Goal: Book appointment/travel/reservation

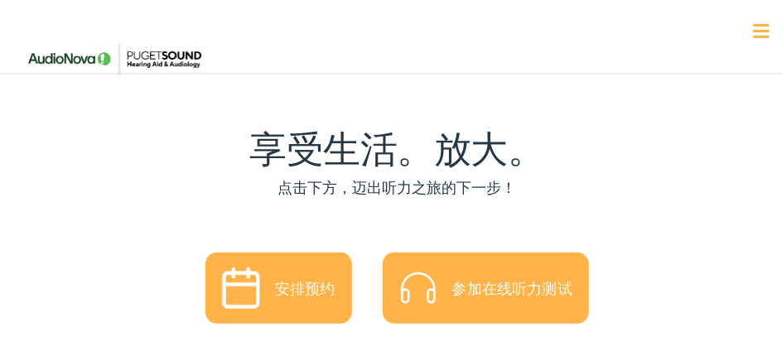
scroll to position [3154, 0]
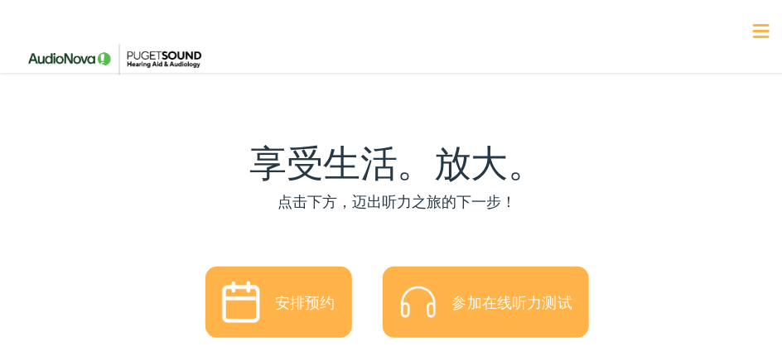
click at [287, 292] on div "安排预约" at bounding box center [305, 299] width 60 height 15
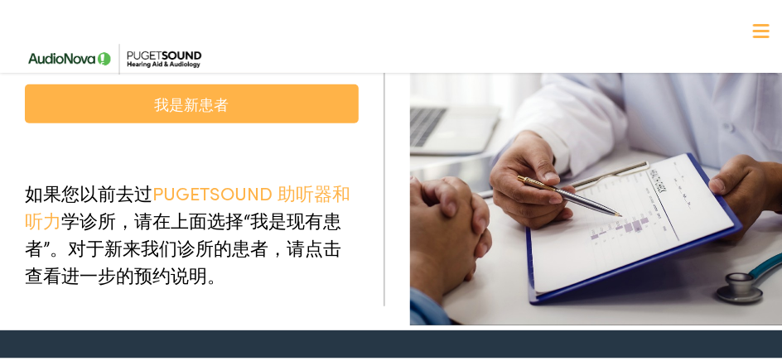
scroll to position [83, 0]
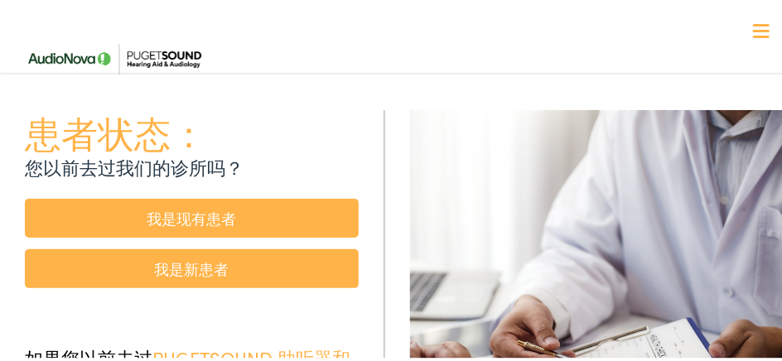
click at [200, 196] on link "我是现有患者" at bounding box center [192, 215] width 334 height 39
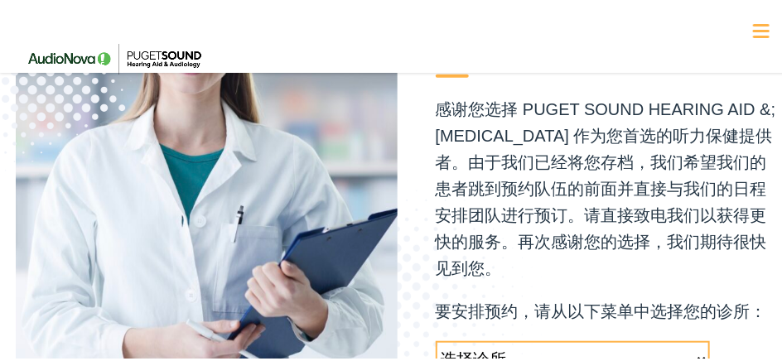
scroll to position [497, 0]
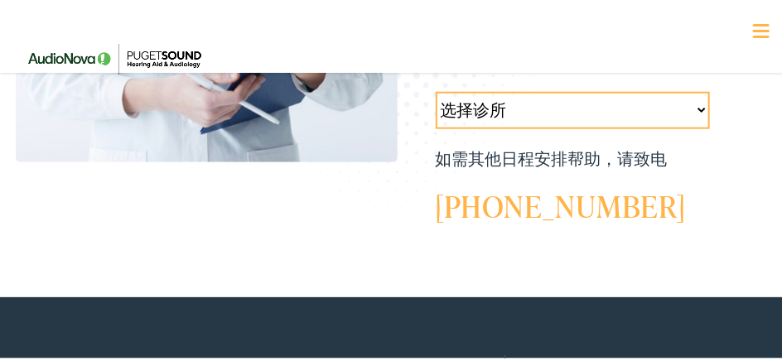
click at [689, 89] on select "选择诊所 Tukwila-WA-AudioNova 14900 城际大道 S #185 塔科马-华盛顿州-音频Nova 1311 南联合大道 #102 西尔弗…" at bounding box center [573, 107] width 274 height 37
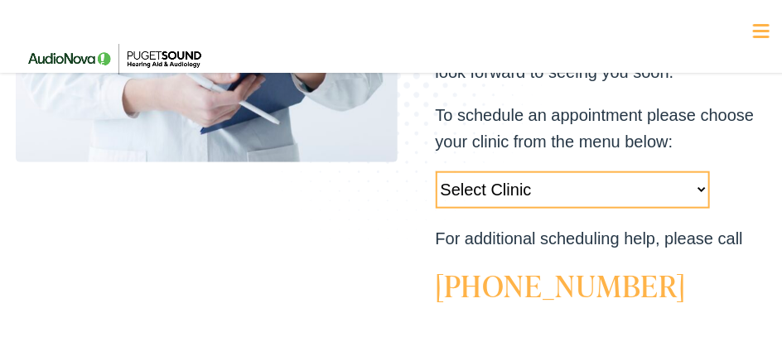
click at [690, 169] on select "Select Clinic Tukwila-WA-AudioNova 14900 Interurban Ave S #185 Tacoma-WA-AudioN…" at bounding box center [573, 187] width 274 height 37
select select "https://pshearing.alpacaaudiology.com/locations/seattle-wa/"
click at [436, 169] on select "Select Clinic Tukwila-WA-AudioNova 14900 Interurban Ave S #185 Tacoma-WA-AudioN…" at bounding box center [573, 187] width 274 height 37
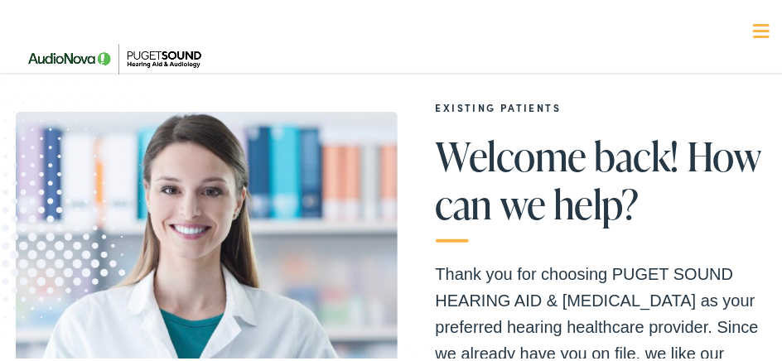
scroll to position [0, 0]
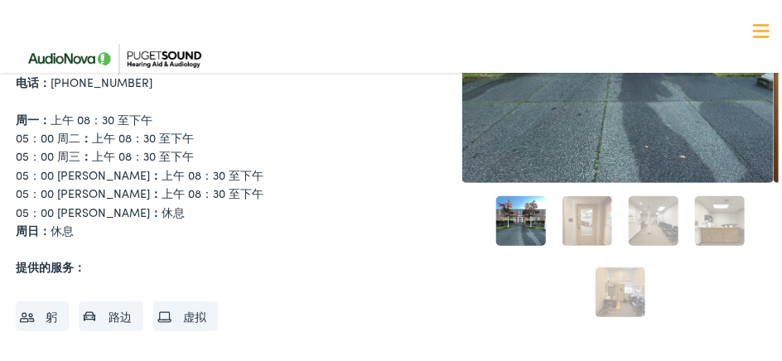
scroll to position [166, 0]
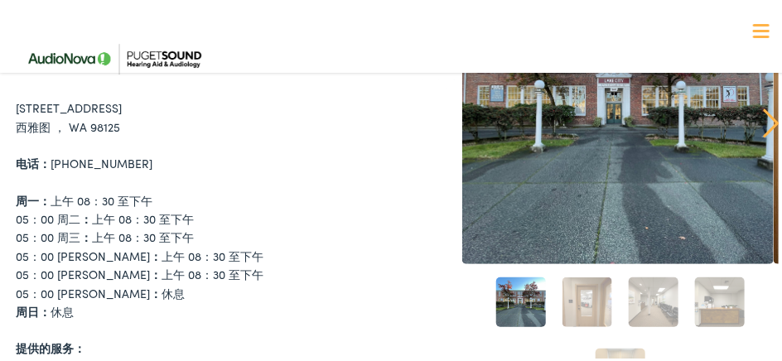
click at [51, 80] on img at bounding box center [114, 57] width 196 height 70
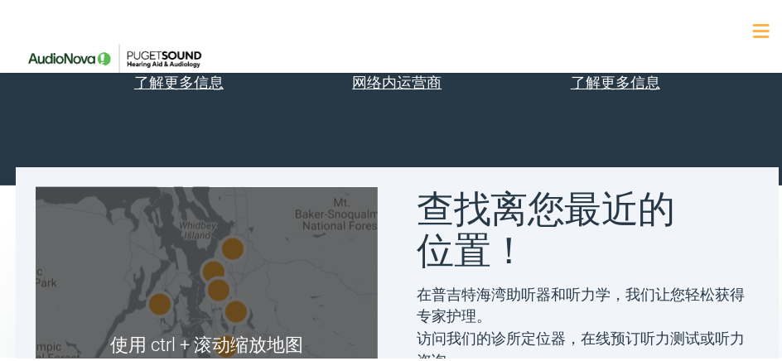
scroll to position [745, 0]
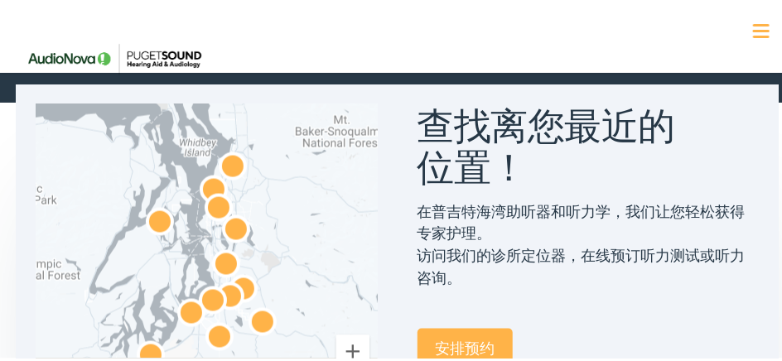
click at [216, 216] on img "音频新星" at bounding box center [236, 230] width 40 height 40
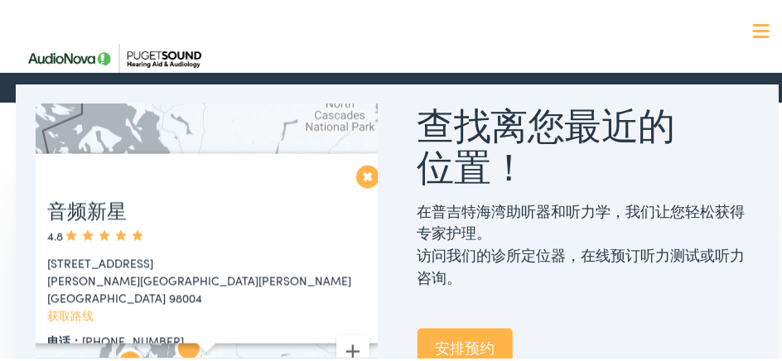
click at [369, 174] on div "音频新星 4.8 1515 116th Ave NE #300 号 华盛顿州贝尔维尤 98004 获取路线 电话： 425-462-2537 周一： 上午 0…" at bounding box center [206, 261] width 341 height 318
click at [356, 176] on button "关闭" at bounding box center [359, 174] width 29 height 29
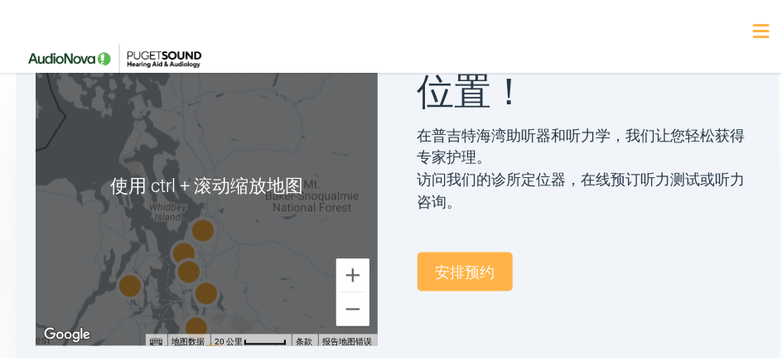
scroll to position [828, 0]
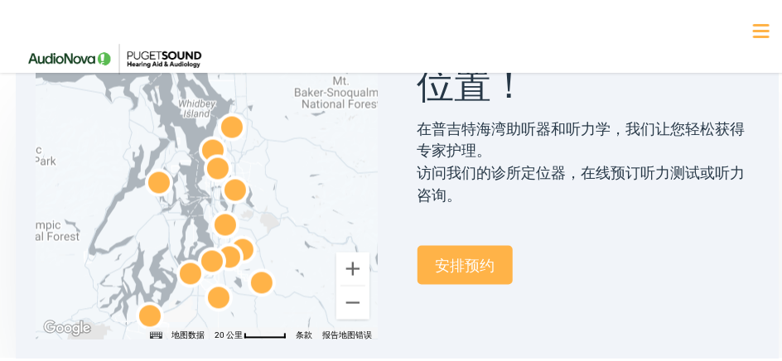
drag, startPoint x: 239, startPoint y: 263, endPoint x: 263, endPoint y: 180, distance: 86.2
click at [268, 166] on div at bounding box center [206, 178] width 341 height 318
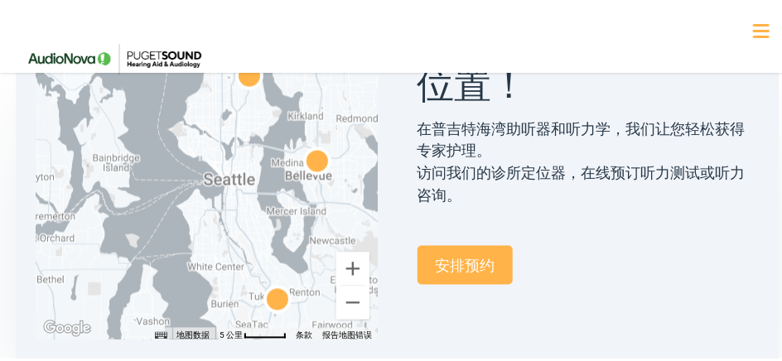
drag, startPoint x: 199, startPoint y: 205, endPoint x: 303, endPoint y: 231, distance: 107.7
click at [303, 231] on div at bounding box center [206, 178] width 341 height 318
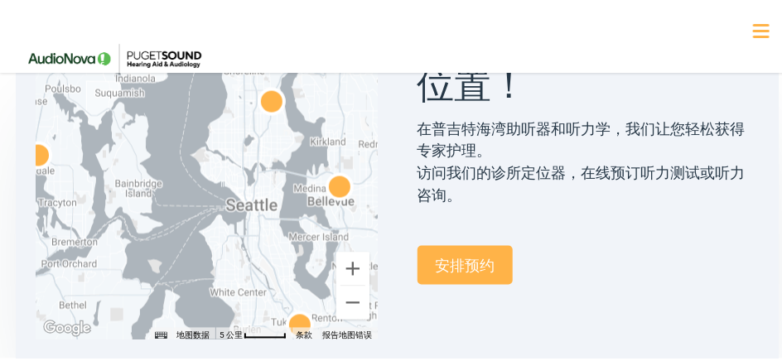
drag, startPoint x: 251, startPoint y: 200, endPoint x: 271, endPoint y: 257, distance: 59.7
click at [271, 257] on div at bounding box center [206, 178] width 341 height 318
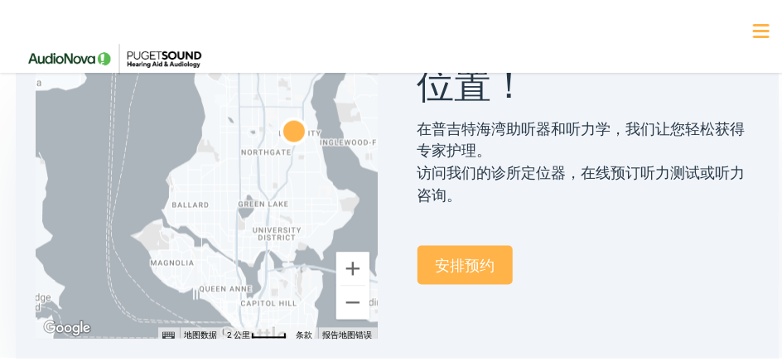
drag, startPoint x: 264, startPoint y: 212, endPoint x: 267, endPoint y: 280, distance: 68.0
click at [267, 280] on div at bounding box center [206, 178] width 341 height 318
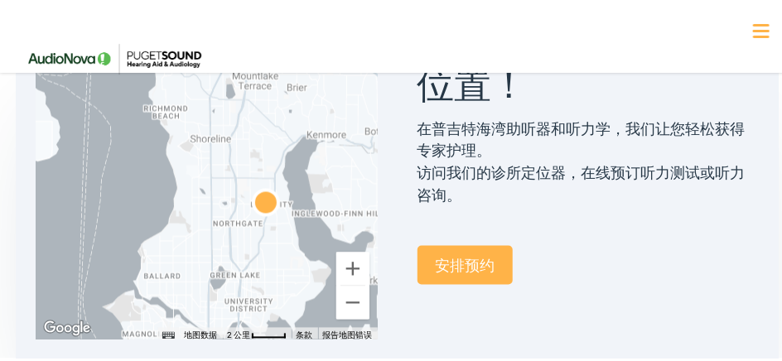
drag, startPoint x: 257, startPoint y: 195, endPoint x: 224, endPoint y: 264, distance: 76.0
click at [224, 264] on div at bounding box center [206, 178] width 341 height 318
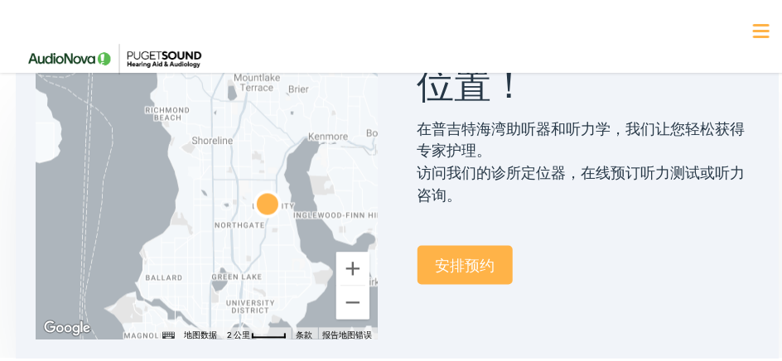
click at [262, 198] on img "AudioNova" at bounding box center [268, 205] width 40 height 40
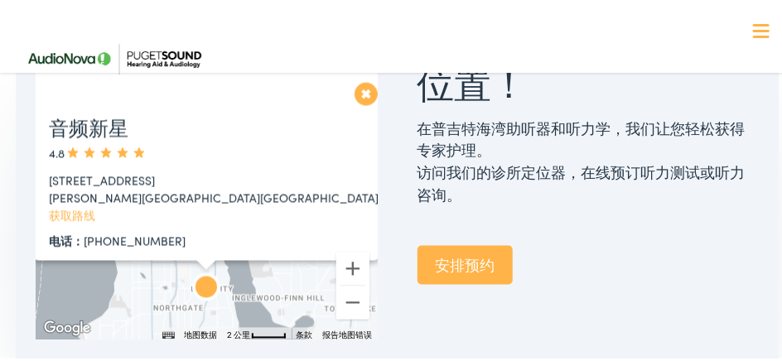
click at [352, 89] on button "关闭" at bounding box center [357, 91] width 29 height 29
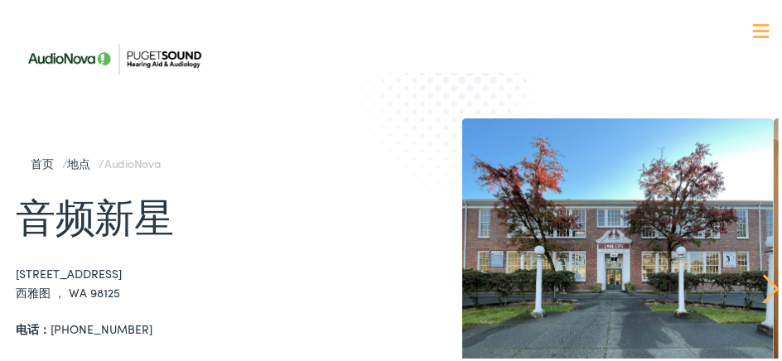
click at [594, 262] on div at bounding box center [620, 271] width 316 height 311
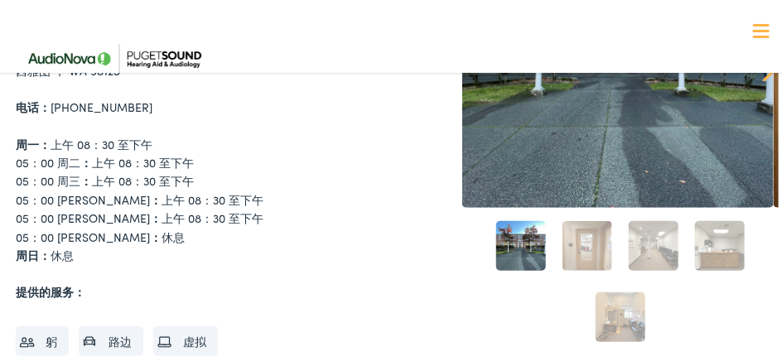
scroll to position [248, 0]
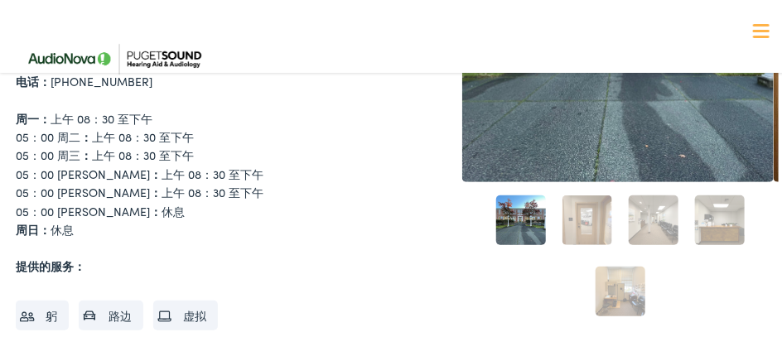
click at [576, 222] on link "2" at bounding box center [587, 218] width 50 height 50
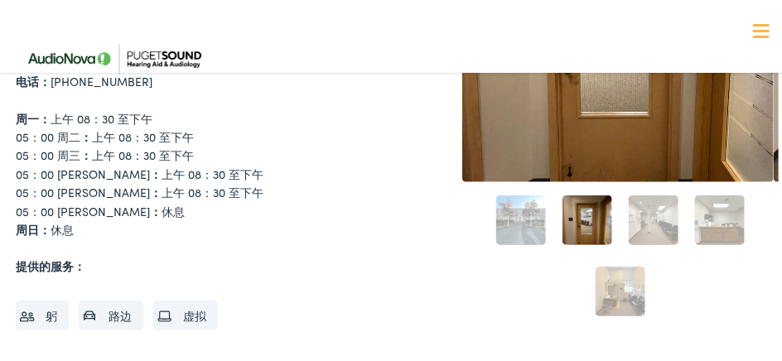
scroll to position [166, 0]
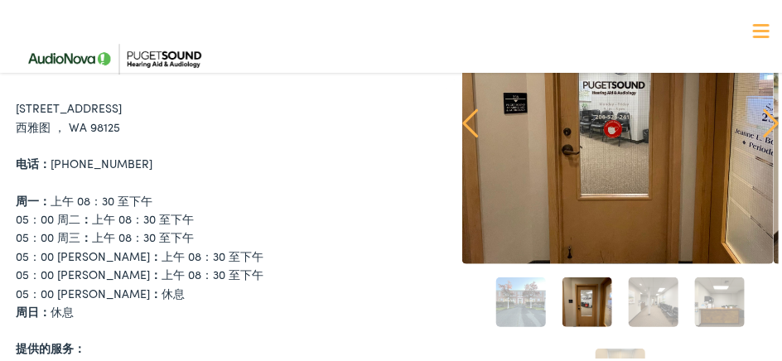
click at [643, 306] on link "3" at bounding box center [654, 300] width 50 height 50
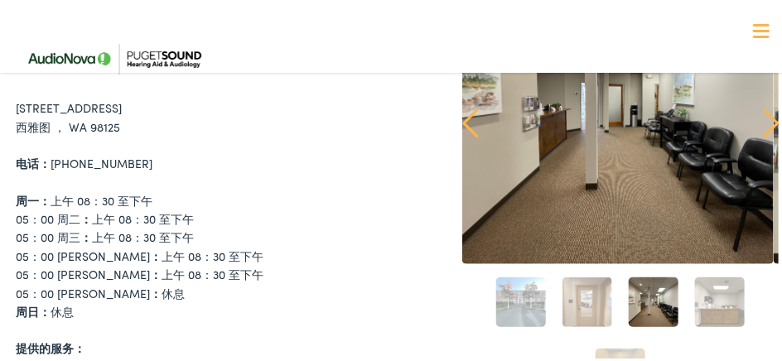
click at [702, 303] on link "4" at bounding box center [720, 300] width 50 height 50
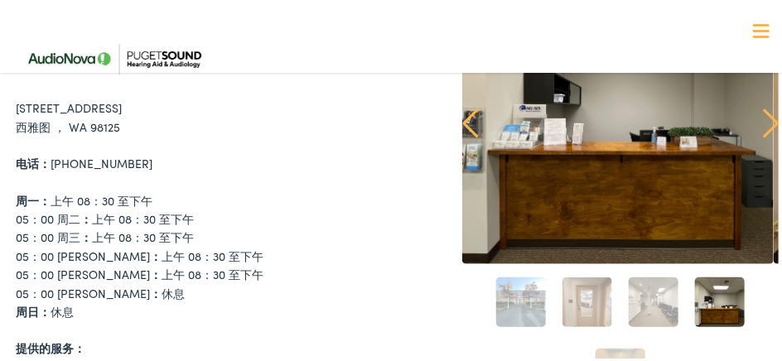
scroll to position [248, 0]
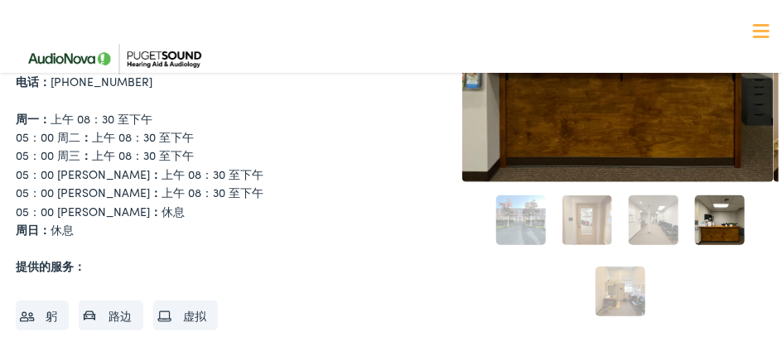
click at [624, 292] on link "5" at bounding box center [620, 289] width 50 height 50
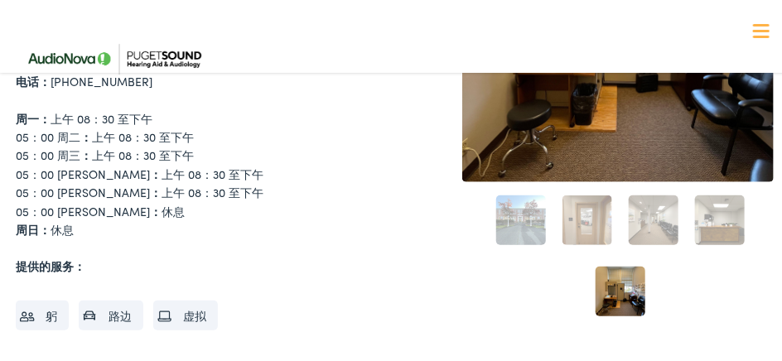
click at [506, 214] on link "1" at bounding box center [521, 218] width 50 height 50
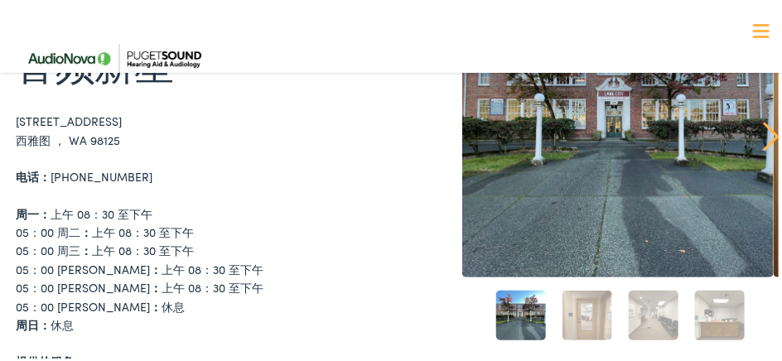
scroll to position [166, 0]
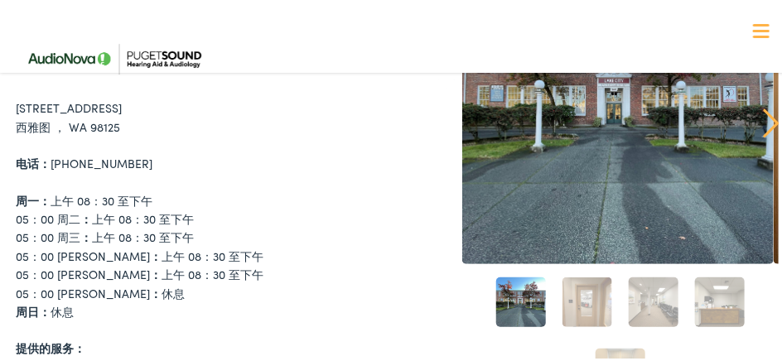
click at [584, 311] on link "2" at bounding box center [587, 300] width 50 height 50
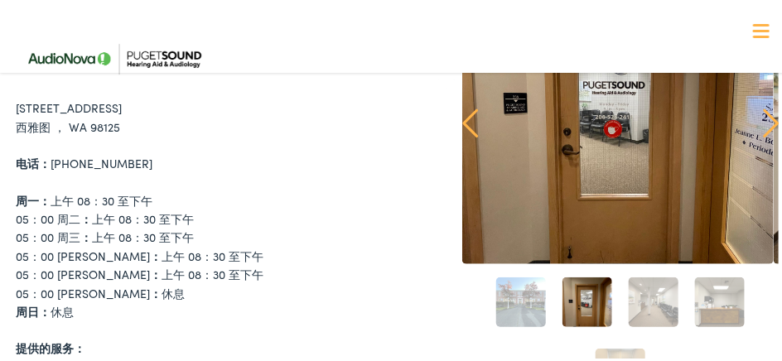
click at [636, 302] on link "3" at bounding box center [654, 300] width 50 height 50
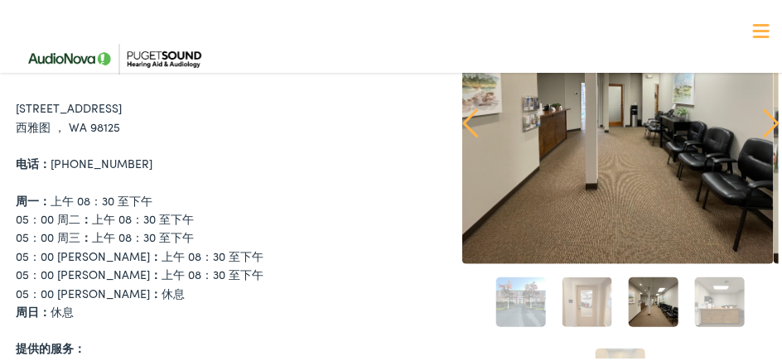
click at [700, 297] on link "4" at bounding box center [720, 300] width 50 height 50
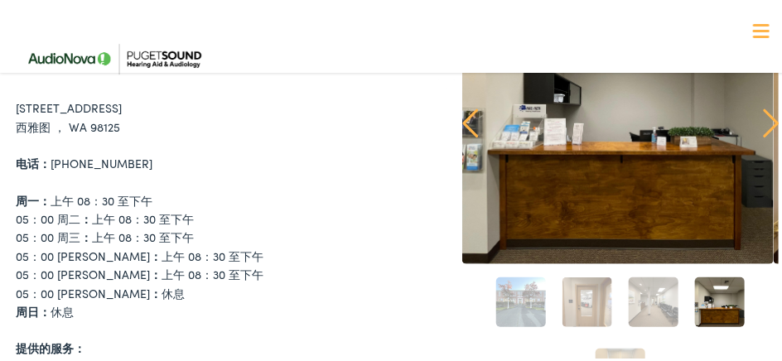
click at [764, 125] on link "下一个" at bounding box center [771, 121] width 16 height 30
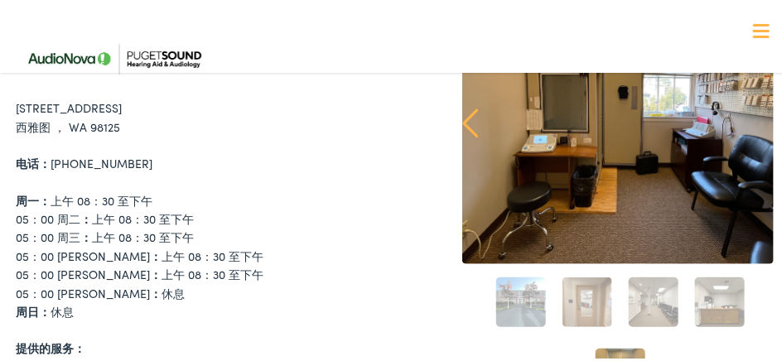
click at [462, 118] on link "昨日" at bounding box center [470, 121] width 16 height 30
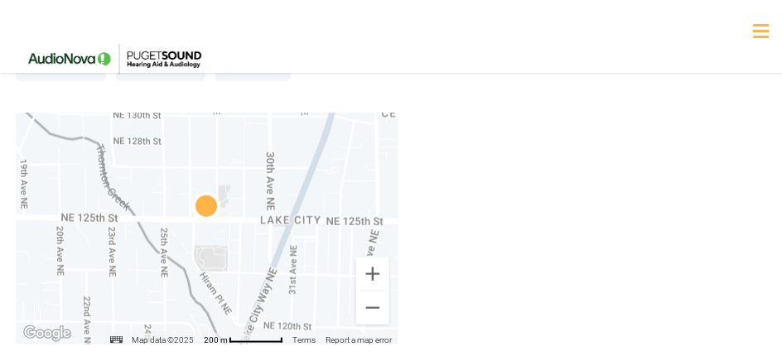
scroll to position [0, 0]
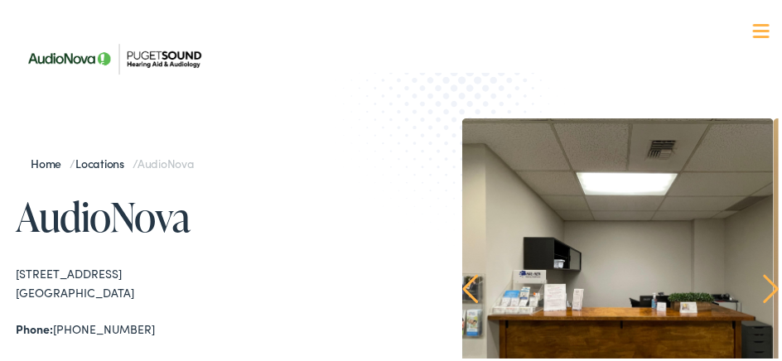
click at [96, 152] on link "Locations" at bounding box center [103, 160] width 57 height 17
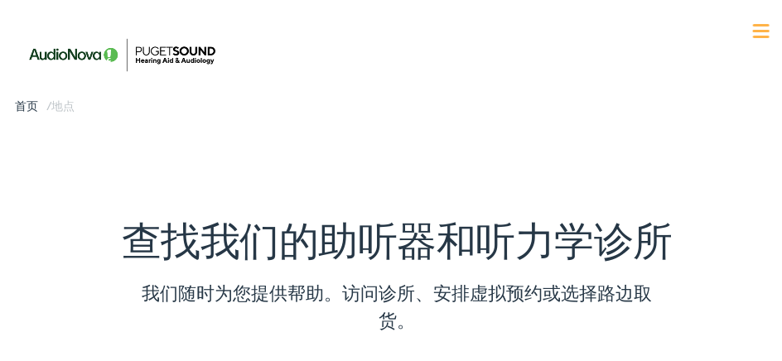
click at [316, 356] on label "输入您的地址" at bounding box center [279, 368] width 94 height 24
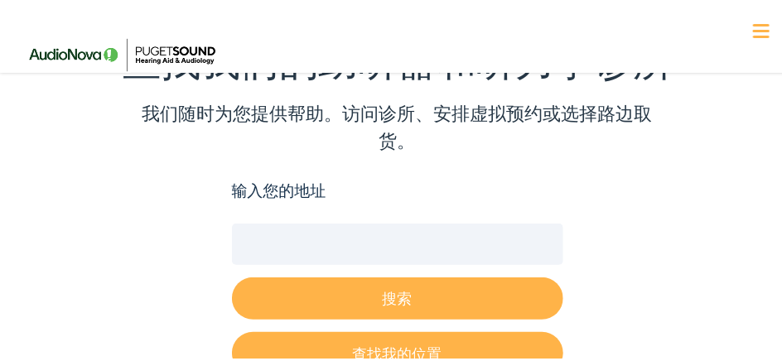
scroll to position [181, 0]
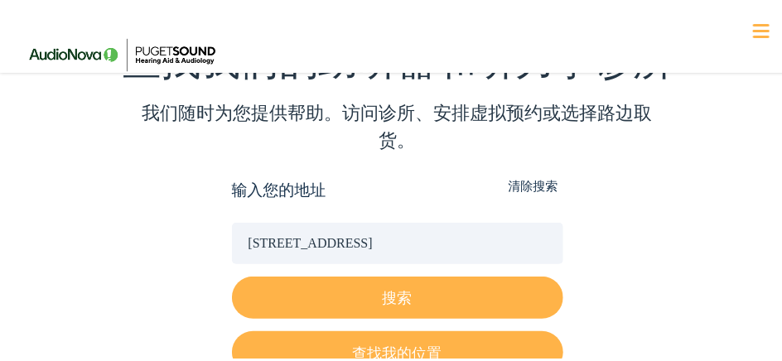
click at [460, 220] on input "501 Alaskan Way, Seattle, WA, USA" at bounding box center [397, 240] width 331 height 41
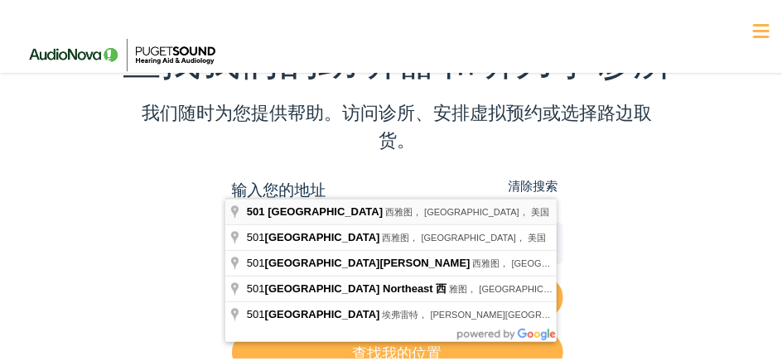
type input "501 Northeast Ravenna Boulevard, Seattle, WA, USA"
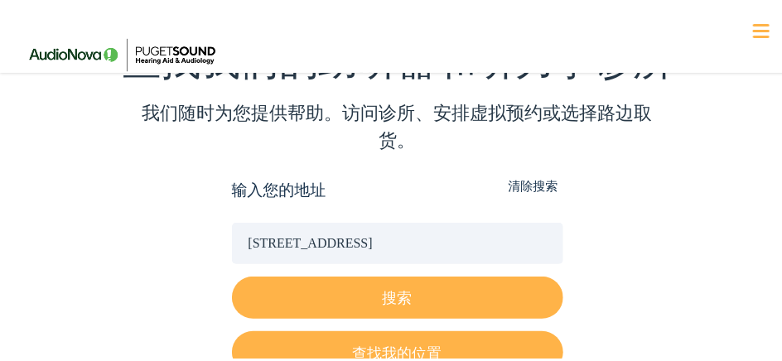
click at [402, 274] on button "搜索" at bounding box center [397, 295] width 331 height 42
click at [380, 274] on button "搜索" at bounding box center [397, 295] width 331 height 42
click at [232, 274] on button "搜索" at bounding box center [397, 295] width 331 height 42
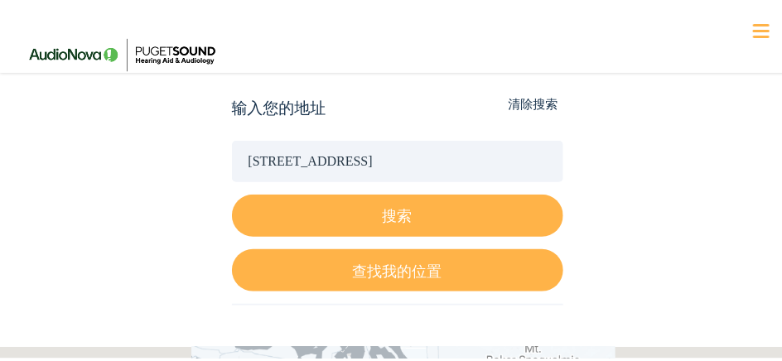
scroll to position [98, 0]
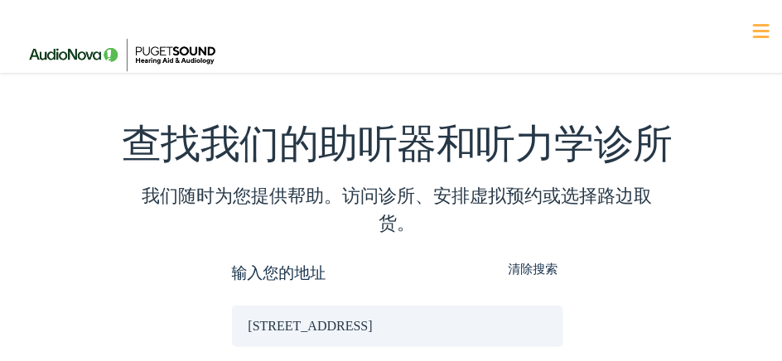
click at [533, 258] on button "清除搜索" at bounding box center [534, 266] width 60 height 16
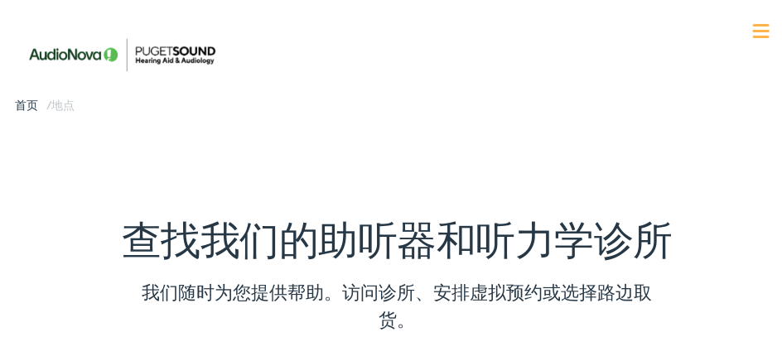
scroll to position [0, 0]
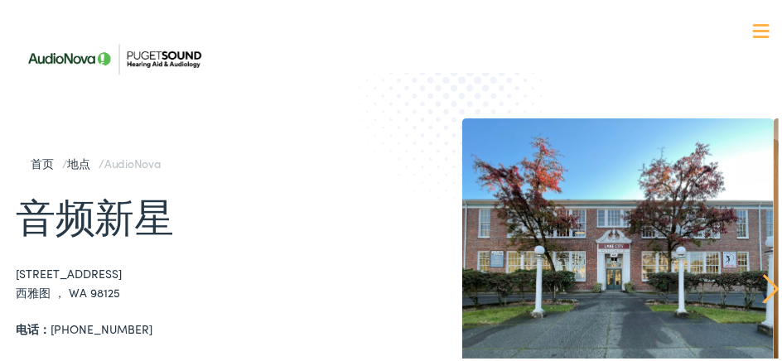
click at [82, 53] on img at bounding box center [114, 57] width 196 height 70
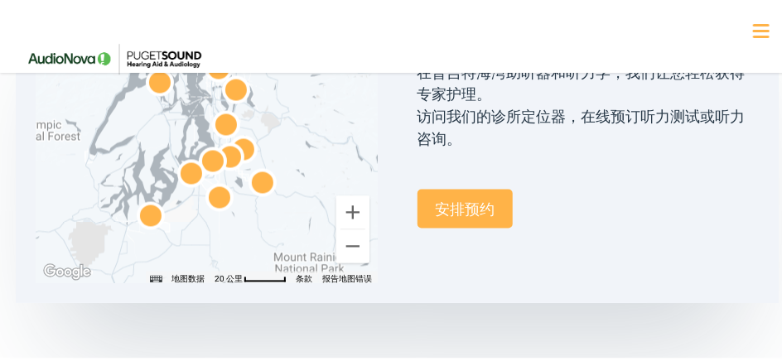
scroll to position [910, 0]
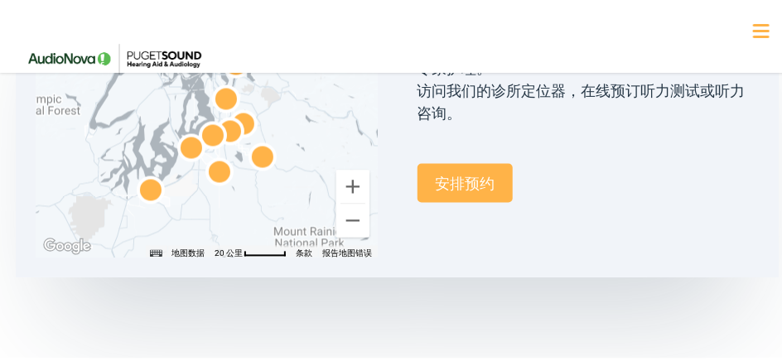
click at [466, 170] on link "安排预约" at bounding box center [465, 181] width 96 height 39
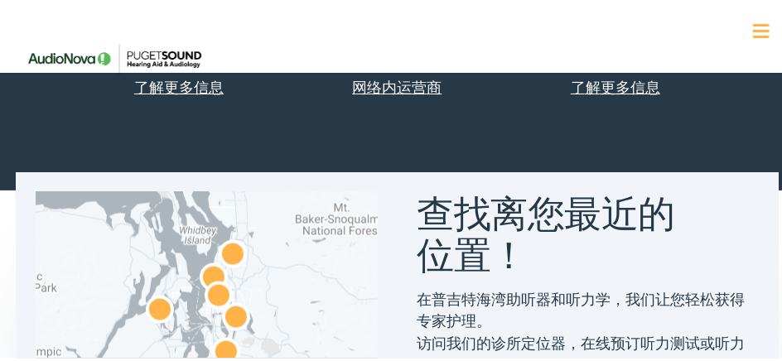
scroll to position [906, 0]
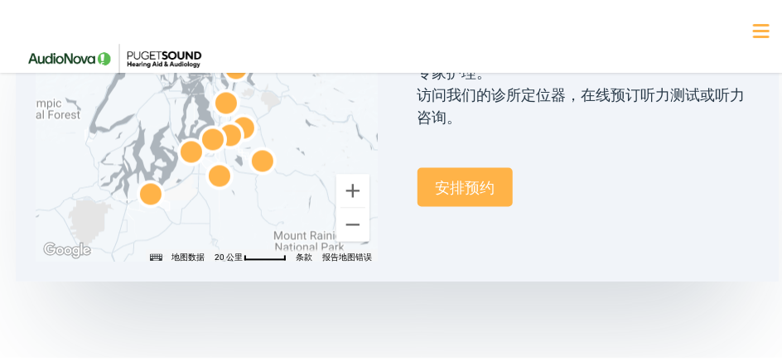
click at [457, 183] on link "安排预约" at bounding box center [465, 185] width 96 height 39
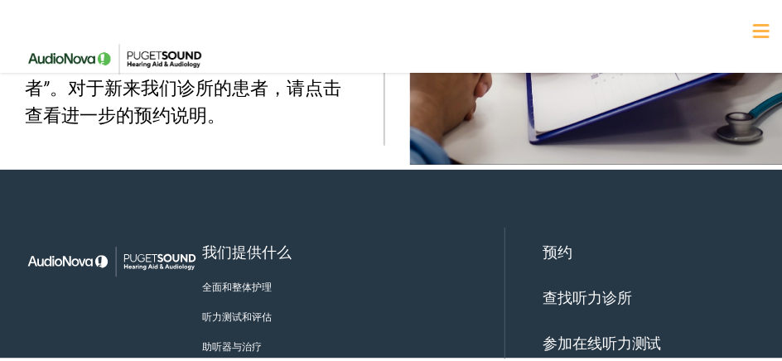
scroll to position [414, 0]
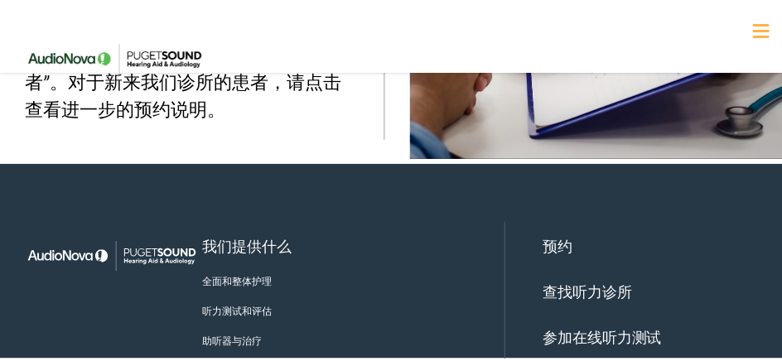
click at [562, 278] on link "查找听力诊所" at bounding box center [586, 288] width 89 height 21
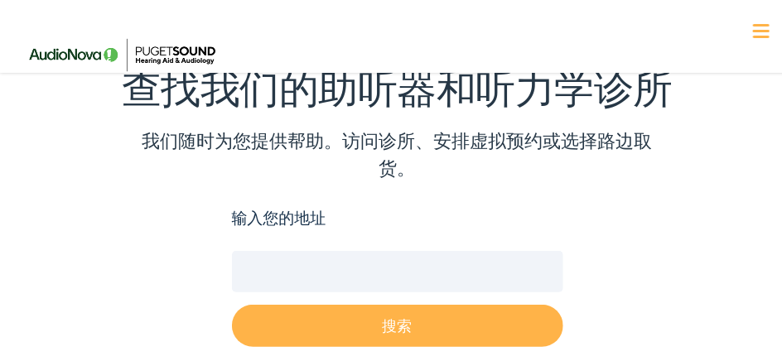
scroll to position [166, 0]
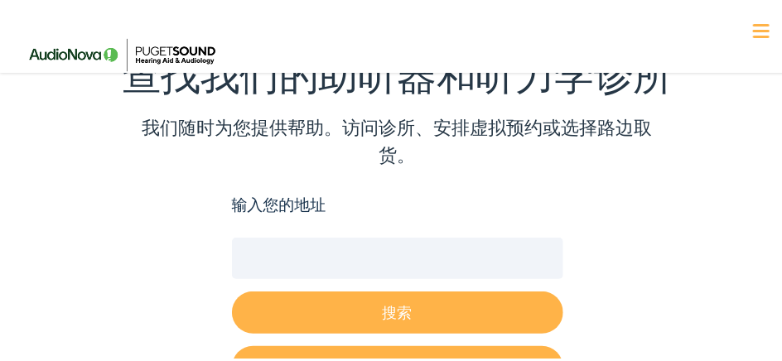
click at [378, 289] on button "搜索" at bounding box center [397, 310] width 331 height 42
click at [260, 190] on label "输入您的地址" at bounding box center [279, 202] width 94 height 24
click at [260, 235] on input "输入您的地址" at bounding box center [397, 255] width 331 height 41
click at [399, 289] on button "搜索" at bounding box center [397, 310] width 331 height 42
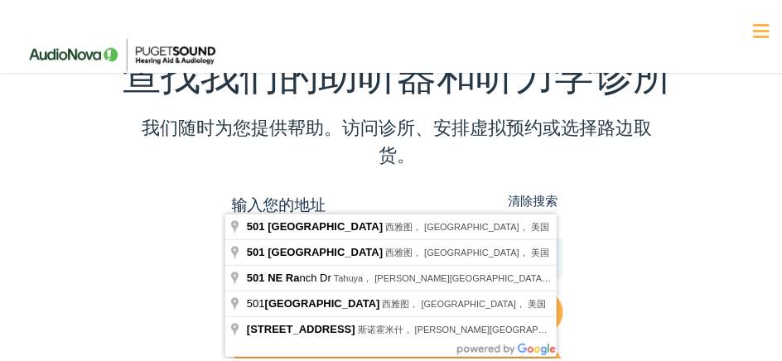
click at [547, 235] on input "501 Northeast Ravenna Boulevard, Seattle, WA, USA" at bounding box center [397, 255] width 331 height 41
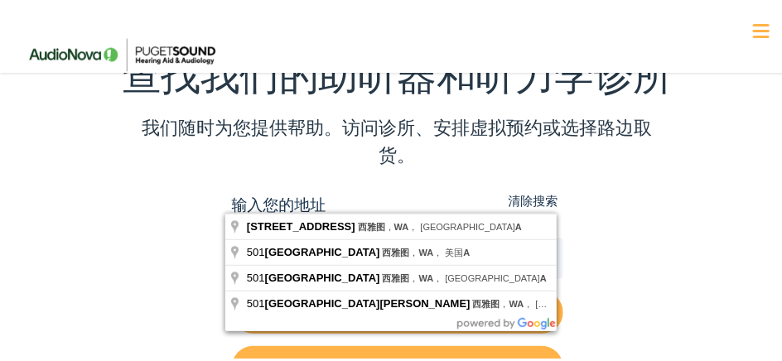
scroll to position [0, 0]
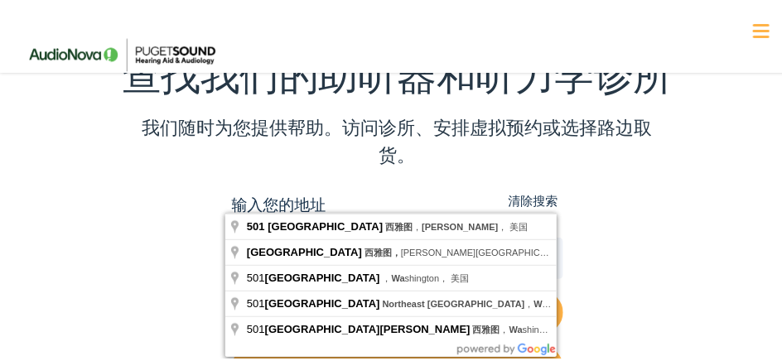
click at [538, 235] on input "501 Northeast Ravenna Boulevard, Seattle, WAA" at bounding box center [397, 255] width 331 height 41
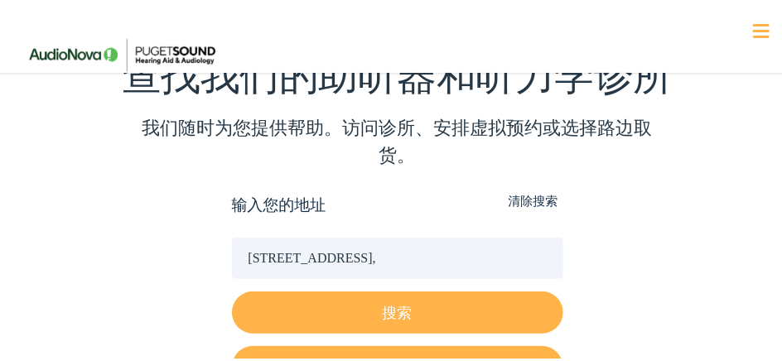
type input "501 Northeast Ravenna Boulevard, Seattle, WA, USA"
click at [395, 289] on button "搜索" at bounding box center [397, 310] width 331 height 42
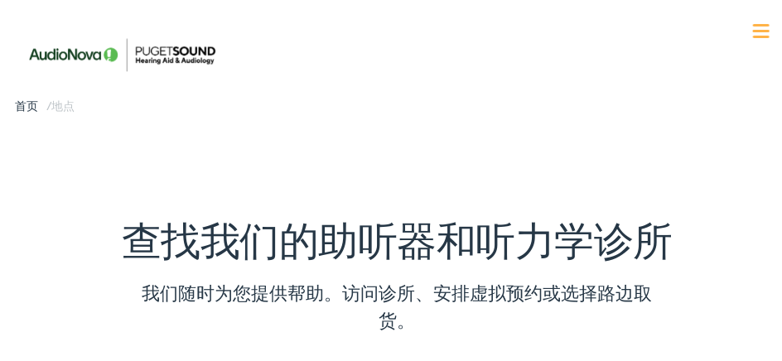
click at [176, 83] on img at bounding box center [121, 52] width 211 height 75
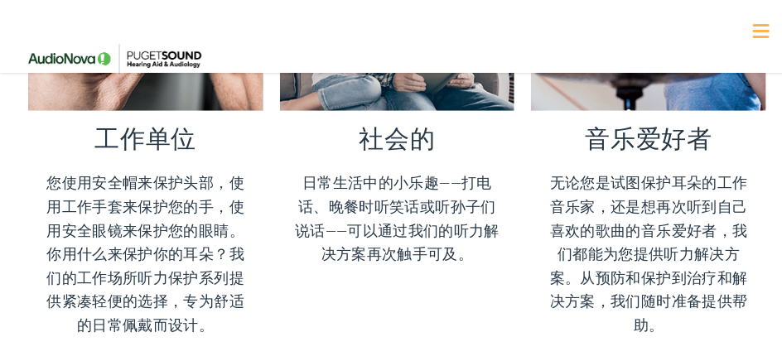
scroll to position [2567, 0]
